Goal: Information Seeking & Learning: Understand process/instructions

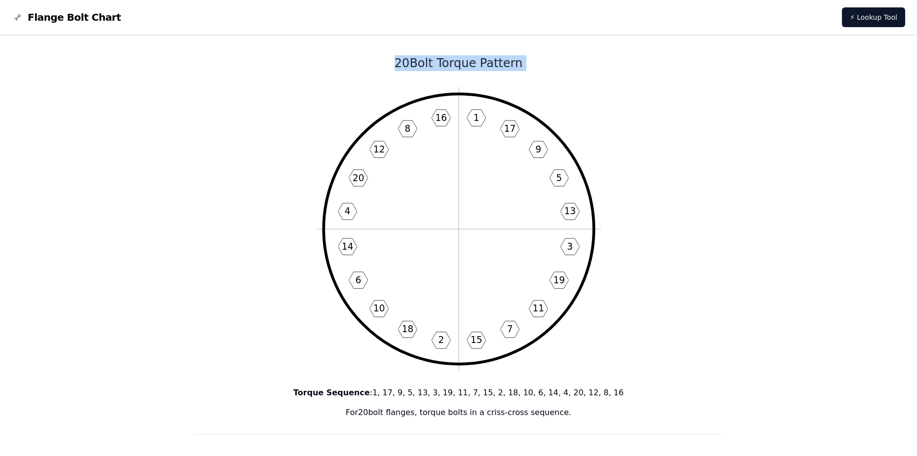
drag, startPoint x: 247, startPoint y: 55, endPoint x: 465, endPoint y: 167, distance: 244.7
drag, startPoint x: 377, startPoint y: 250, endPoint x: 261, endPoint y: 328, distance: 139.5
